Goal: Information Seeking & Learning: Find specific fact

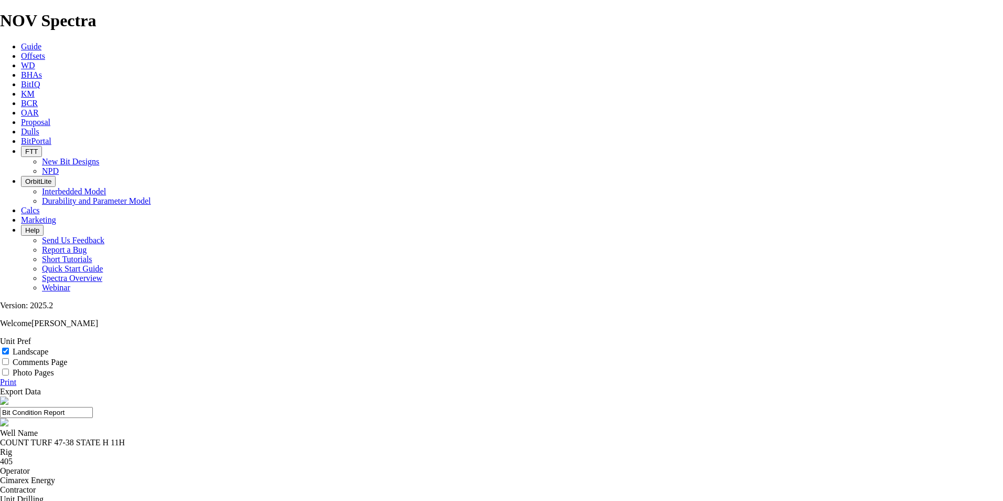
scroll to position [25, 0]
click at [45, 51] on span "Offsets" at bounding box center [33, 55] width 24 height 9
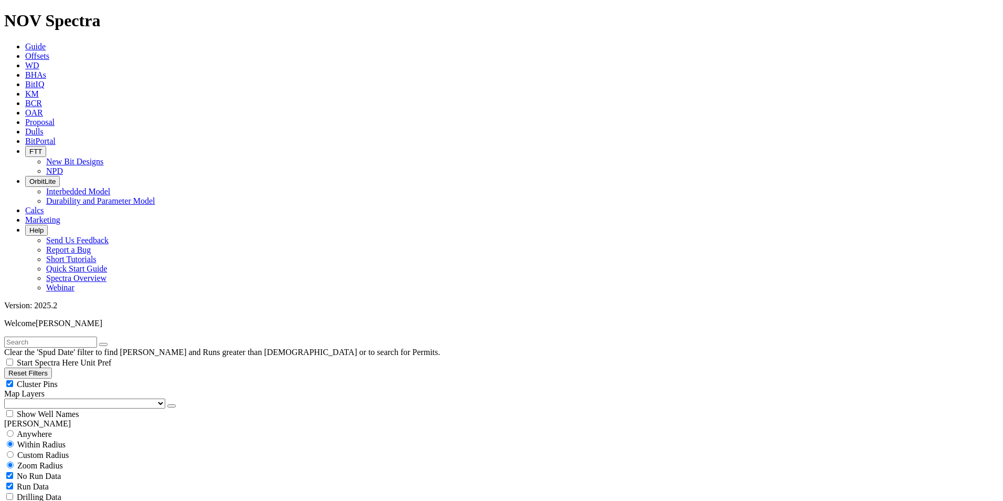
click at [97, 336] on input "text" at bounding box center [50, 341] width 93 height 11
type input "count turf 47-38 state h 11h"
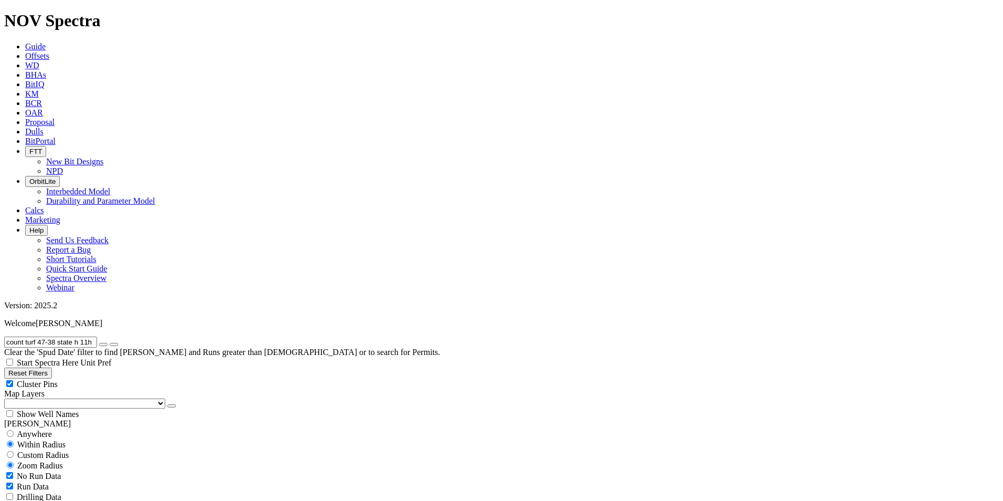
type input "[DATE]"
